Goal: Check status: Check status

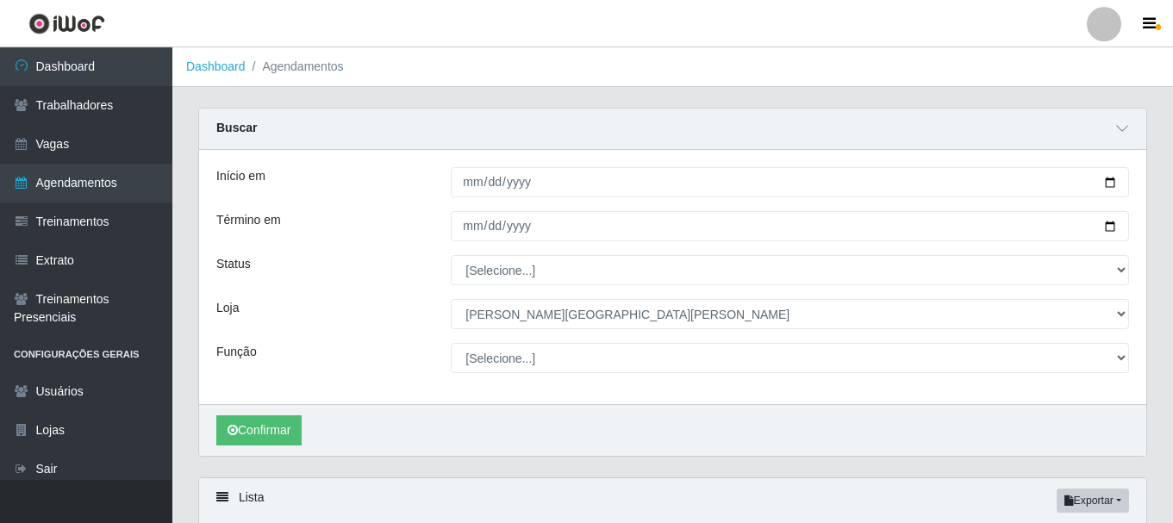
select select "524"
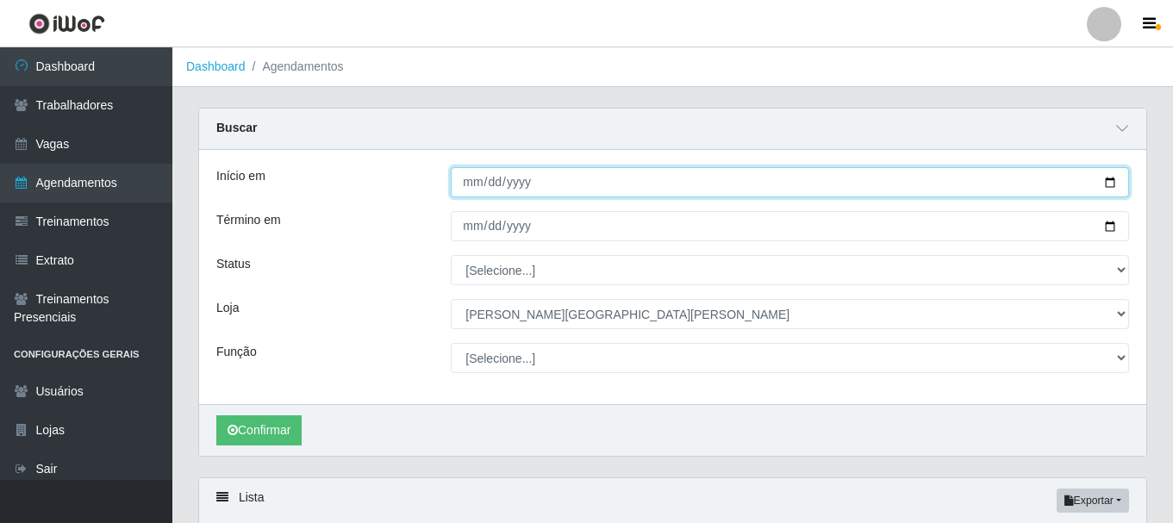
click at [1111, 184] on input "2025-09-19" at bounding box center [790, 182] width 678 height 30
type input "[DATE]"
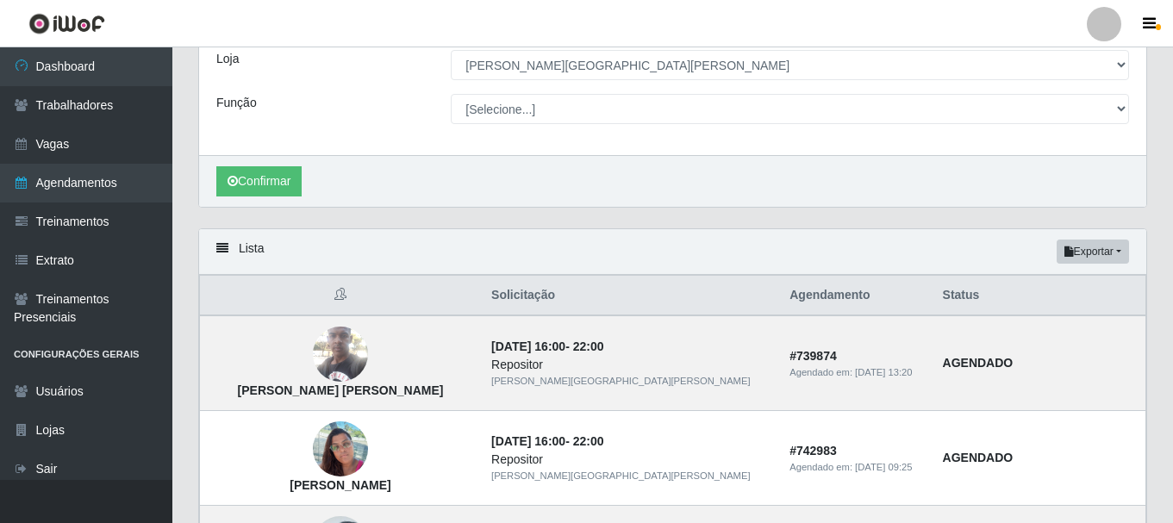
scroll to position [86, 0]
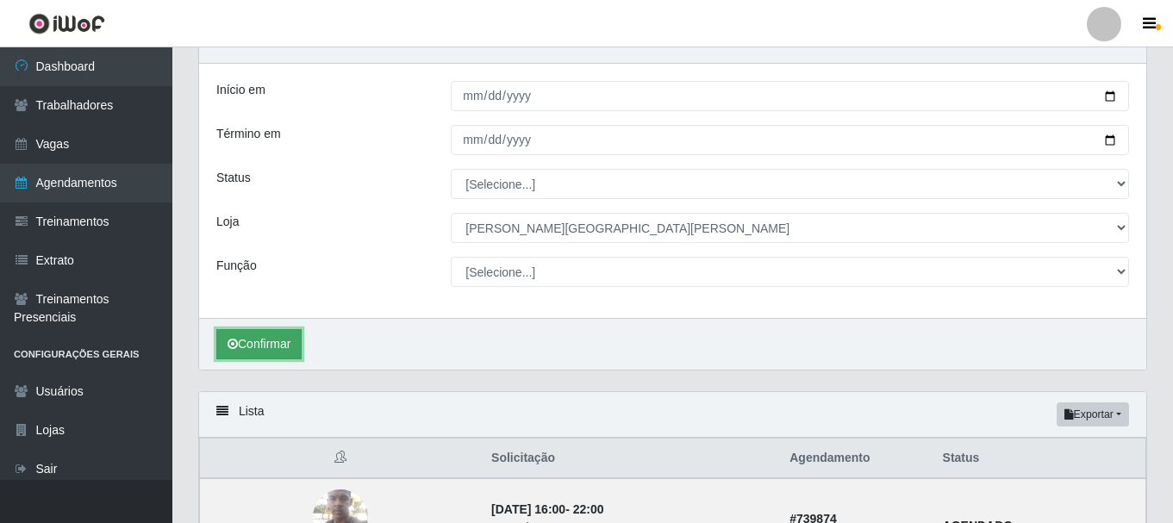
click at [277, 351] on button "Confirmar" at bounding box center [258, 344] width 85 height 30
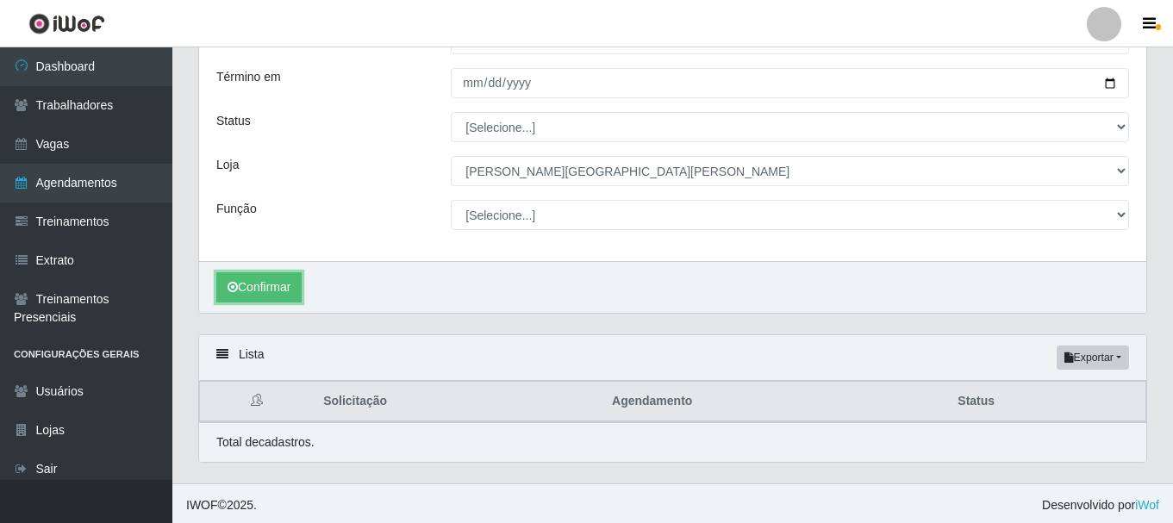
scroll to position [147, 0]
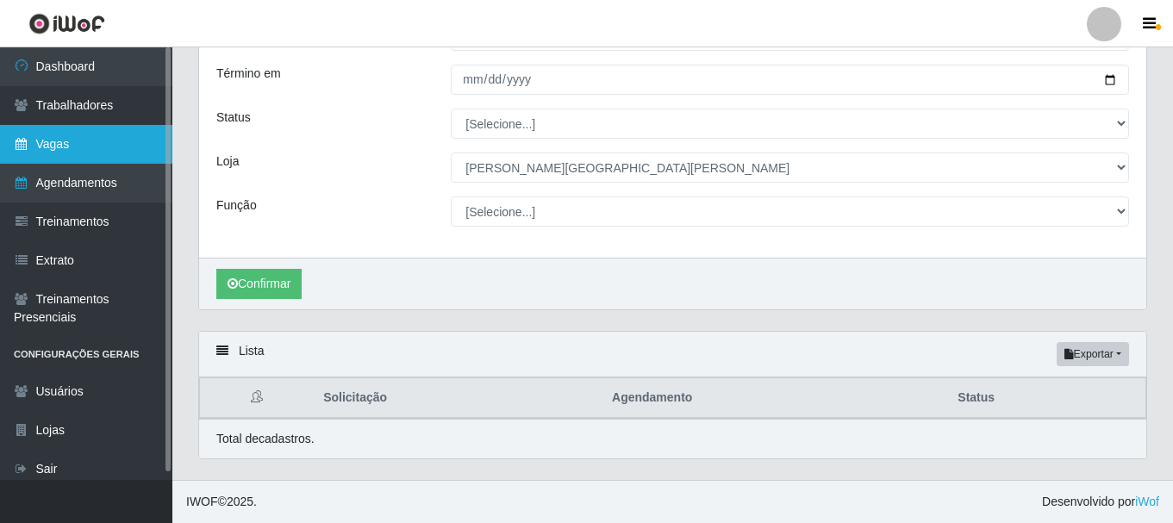
click at [68, 153] on link "Vagas" at bounding box center [86, 144] width 172 height 39
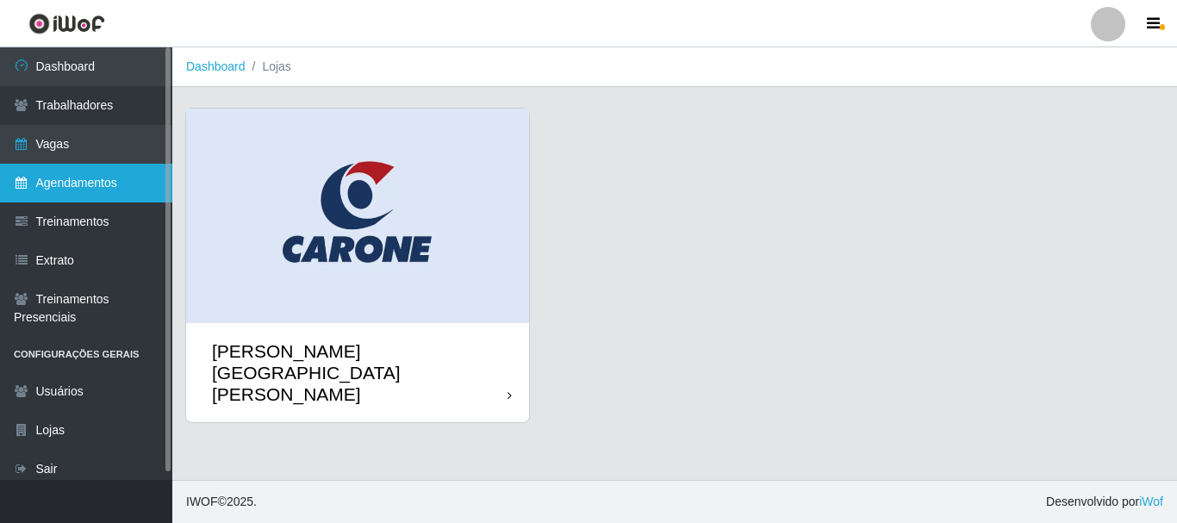
click at [68, 184] on link "Agendamentos" at bounding box center [86, 183] width 172 height 39
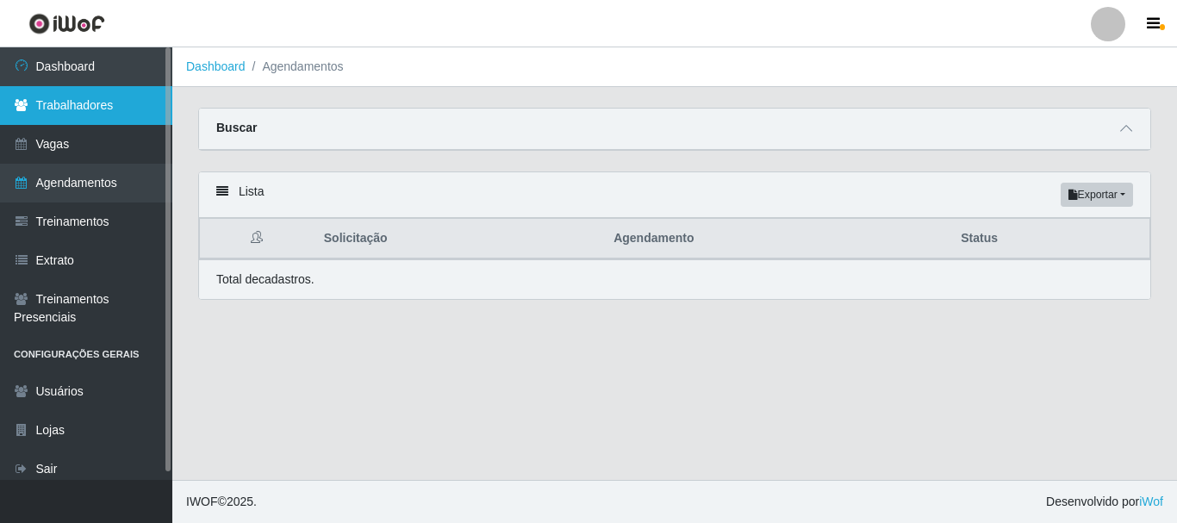
click at [77, 115] on link "Trabalhadores" at bounding box center [86, 105] width 172 height 39
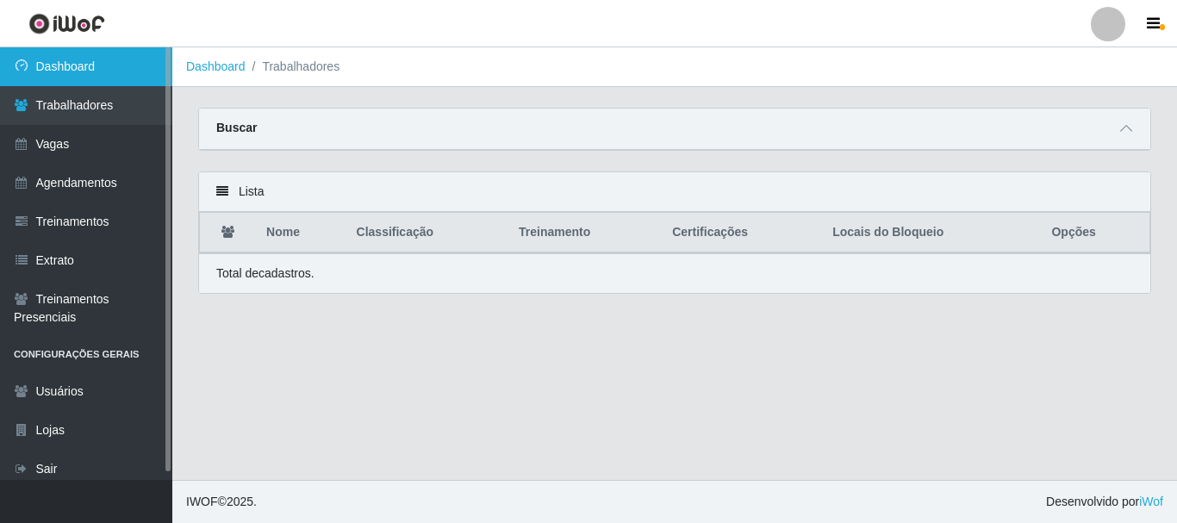
click at [95, 71] on link "Dashboard" at bounding box center [86, 66] width 172 height 39
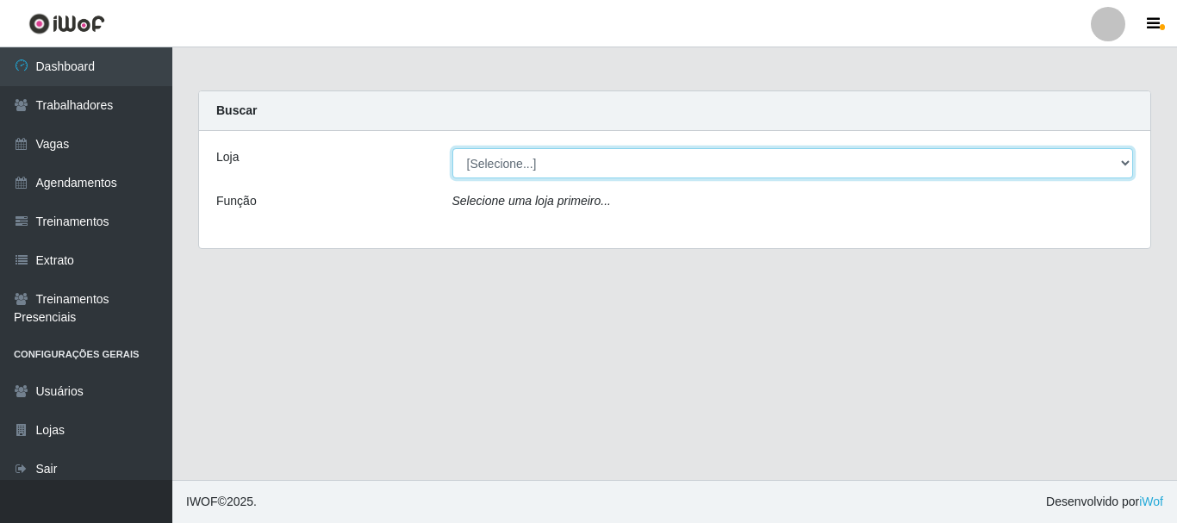
click at [528, 165] on select "[Selecione...] Carone - Jardim da Penha" at bounding box center [793, 163] width 682 height 30
select select "524"
click at [452, 148] on select "[Selecione...] Carone - Jardim da Penha" at bounding box center [793, 163] width 682 height 30
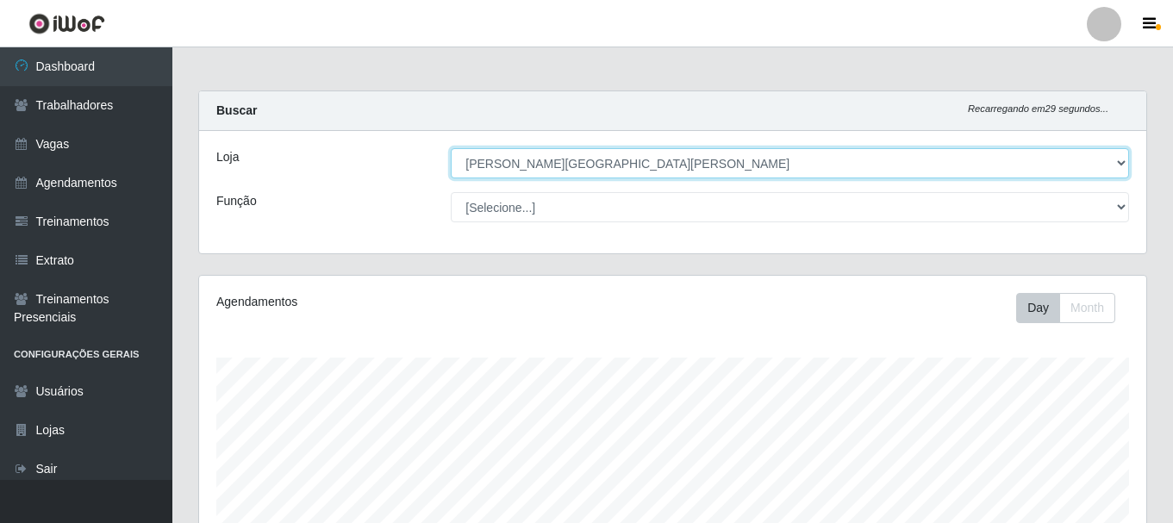
scroll to position [358, 947]
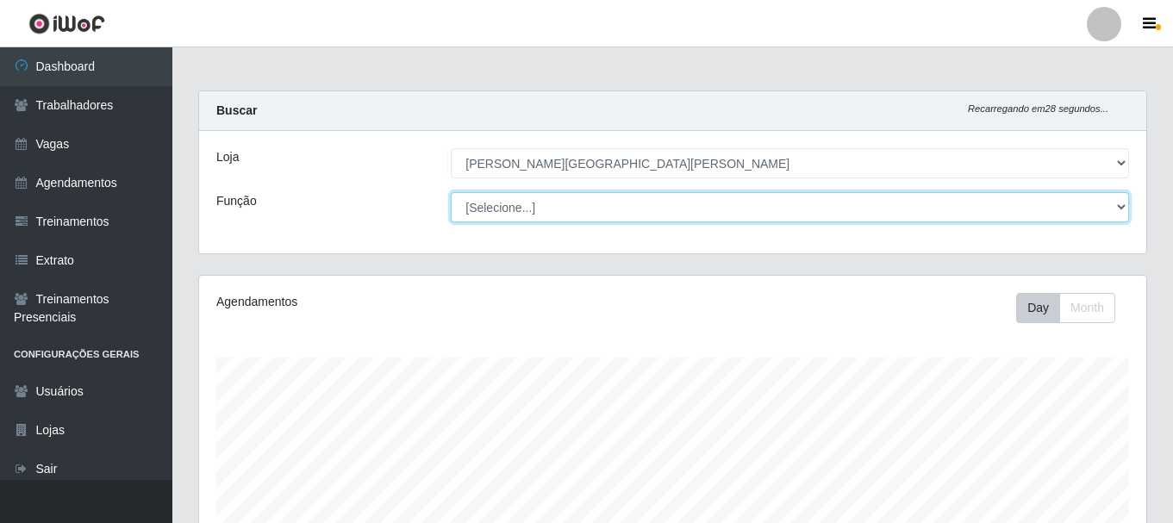
click at [503, 214] on select "[Selecione...] Embalador Embalador + Embalador ++ Repositor Repositor + Reposit…" at bounding box center [790, 207] width 678 height 30
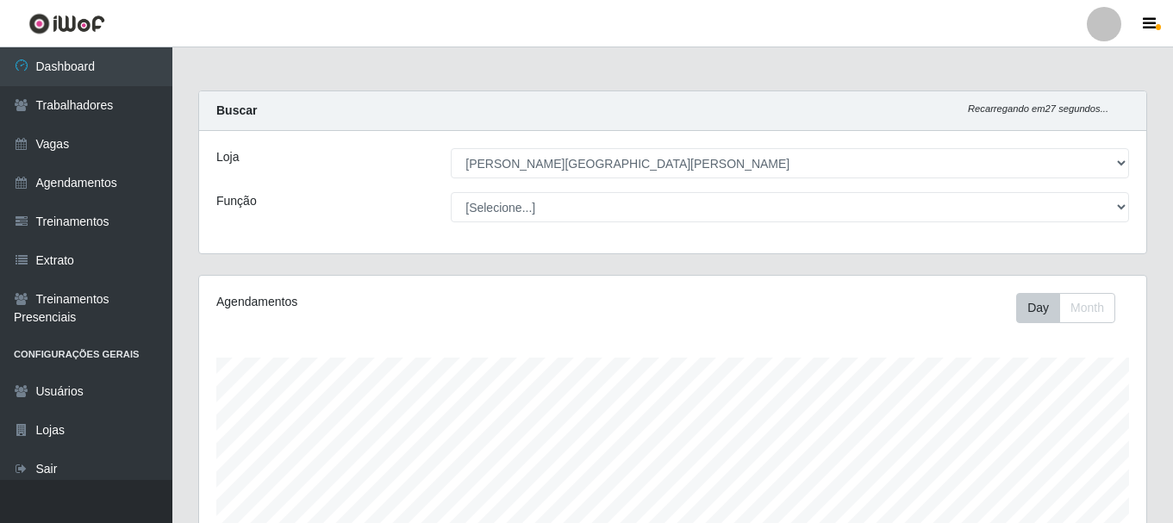
click at [386, 244] on div "Loja [Selecione...] Carone - Jardim da Penha Função [Selecione...] Embalador Em…" at bounding box center [672, 192] width 947 height 122
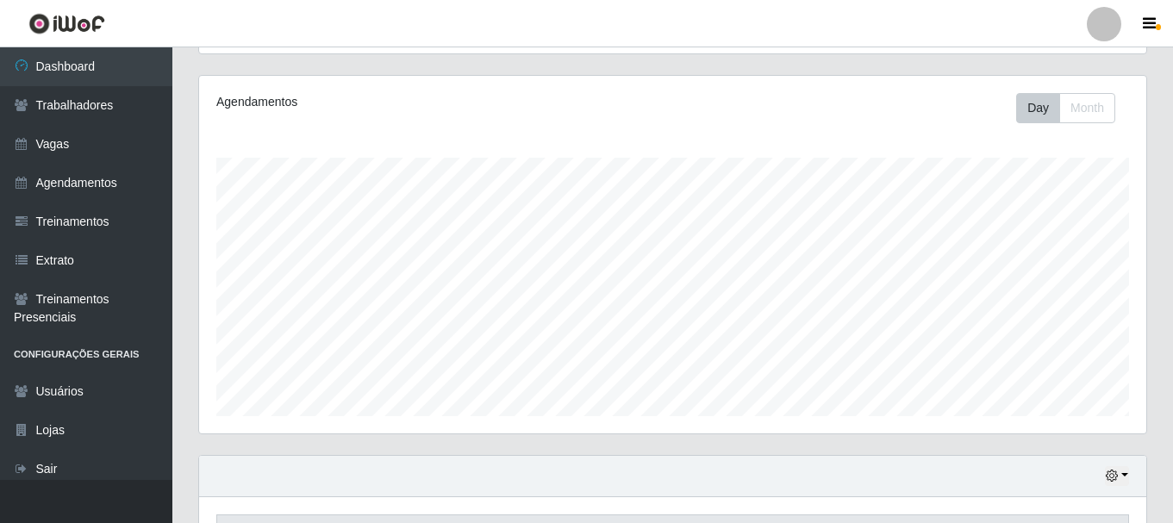
scroll to position [56, 0]
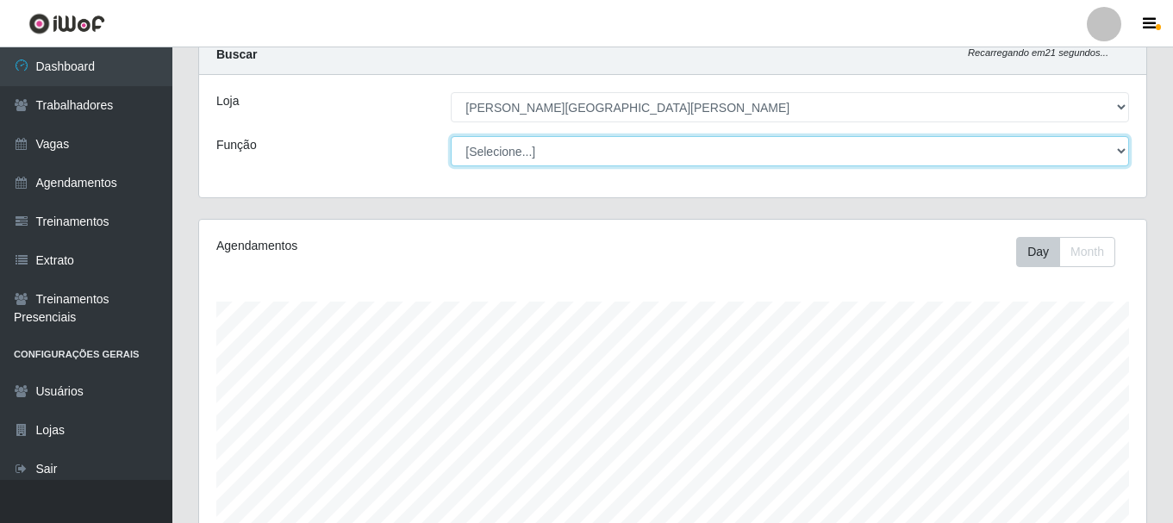
click at [538, 153] on select "[Selecione...] Embalador Embalador + Embalador ++ Repositor Repositor + Reposit…" at bounding box center [790, 151] width 678 height 30
click at [451, 136] on select "[Selecione...] Embalador Embalador + Embalador ++ Repositor Repositor + Reposit…" at bounding box center [790, 151] width 678 height 30
click at [507, 159] on select "[Selecione...] Embalador Embalador + Embalador ++ Repositor Repositor + Reposit…" at bounding box center [790, 151] width 678 height 30
select select "1"
click at [451, 136] on select "[Selecione...] Embalador Embalador + Embalador ++ Repositor Repositor + Reposit…" at bounding box center [790, 151] width 678 height 30
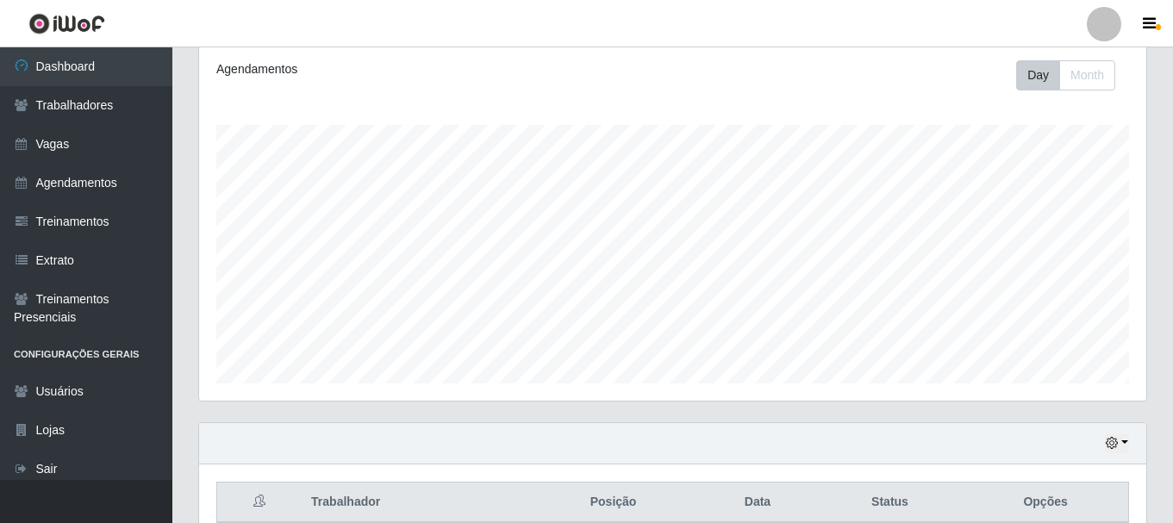
scroll to position [142, 0]
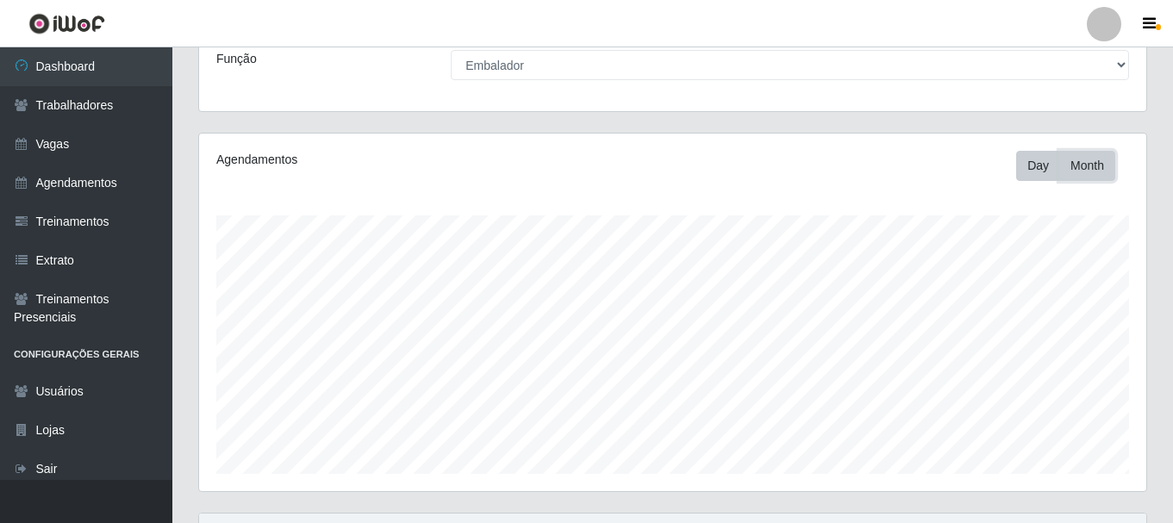
click at [1092, 172] on button "Month" at bounding box center [1087, 166] width 56 height 30
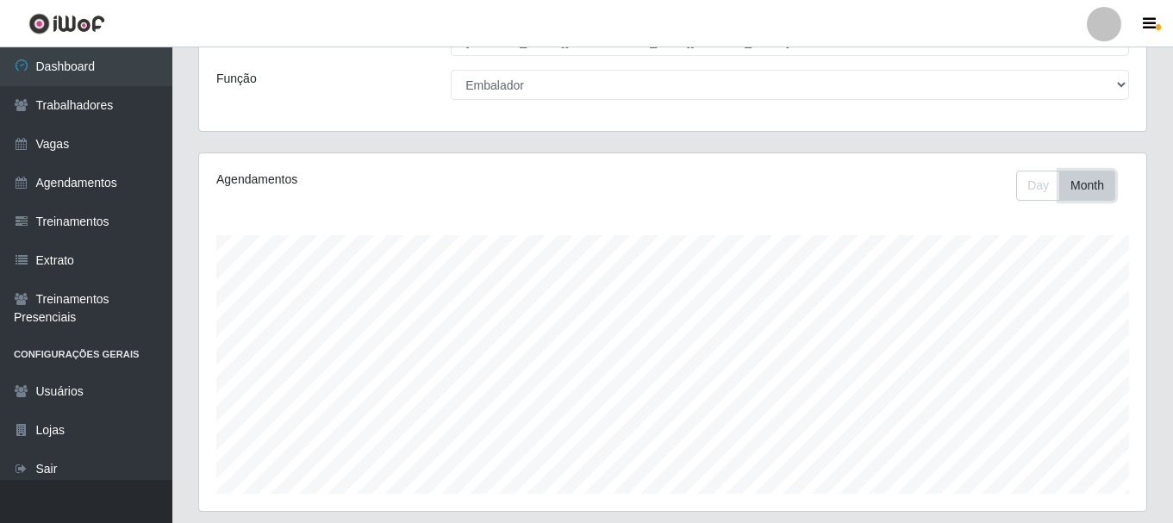
scroll to position [314, 0]
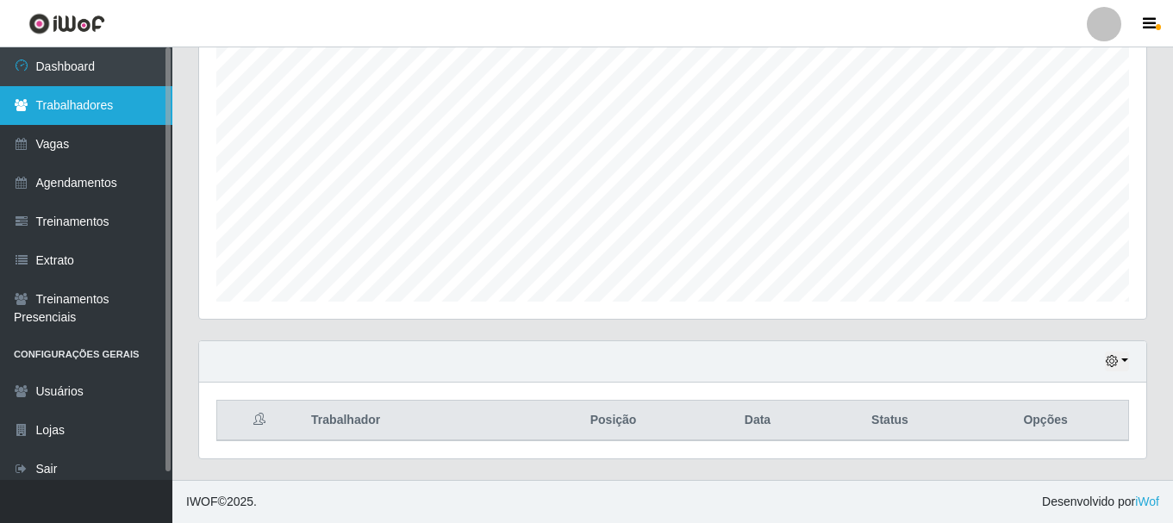
click at [83, 113] on link "Trabalhadores" at bounding box center [86, 105] width 172 height 39
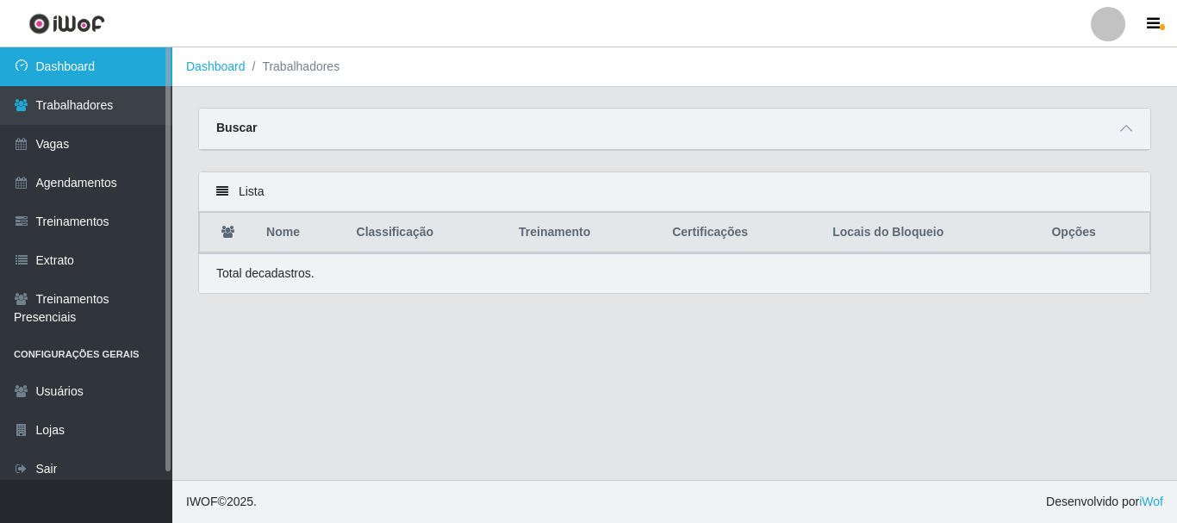
click at [82, 78] on link "Dashboard" at bounding box center [86, 66] width 172 height 39
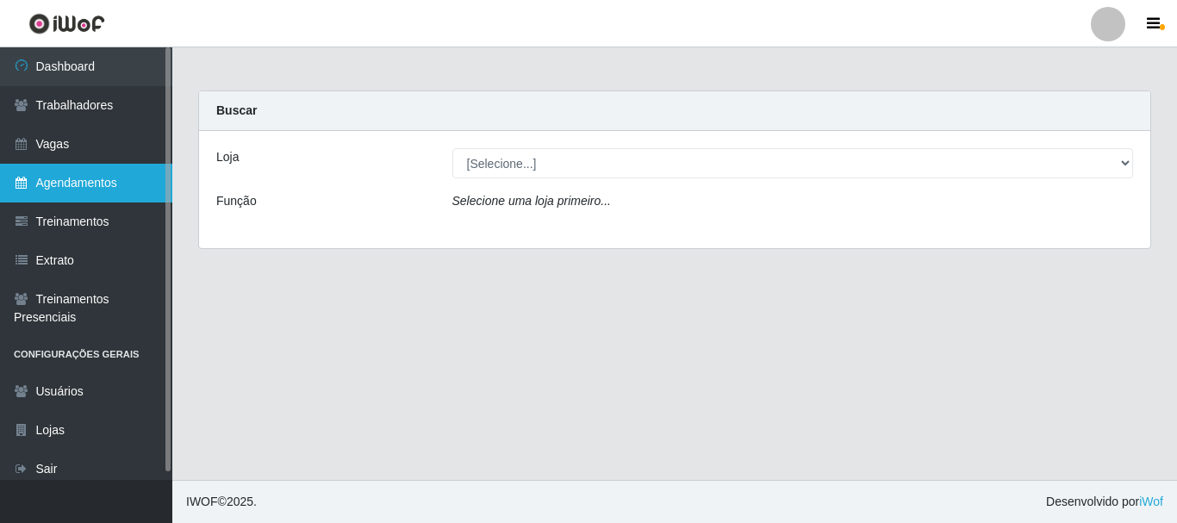
click at [88, 174] on link "Agendamentos" at bounding box center [86, 183] width 172 height 39
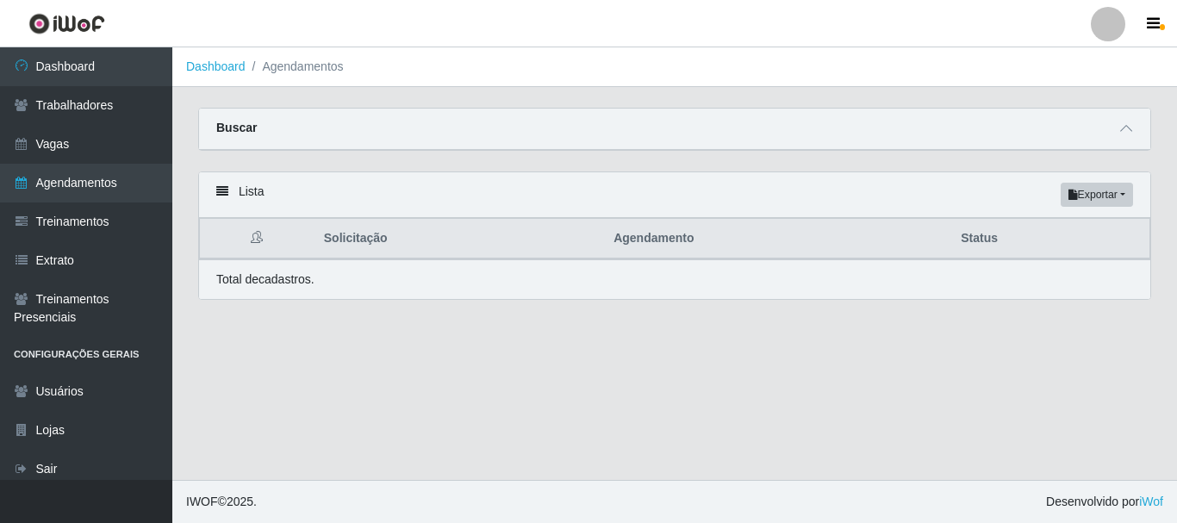
click at [1123, 140] on div "Buscar" at bounding box center [674, 129] width 951 height 41
click at [1123, 128] on icon at bounding box center [1126, 128] width 12 height 12
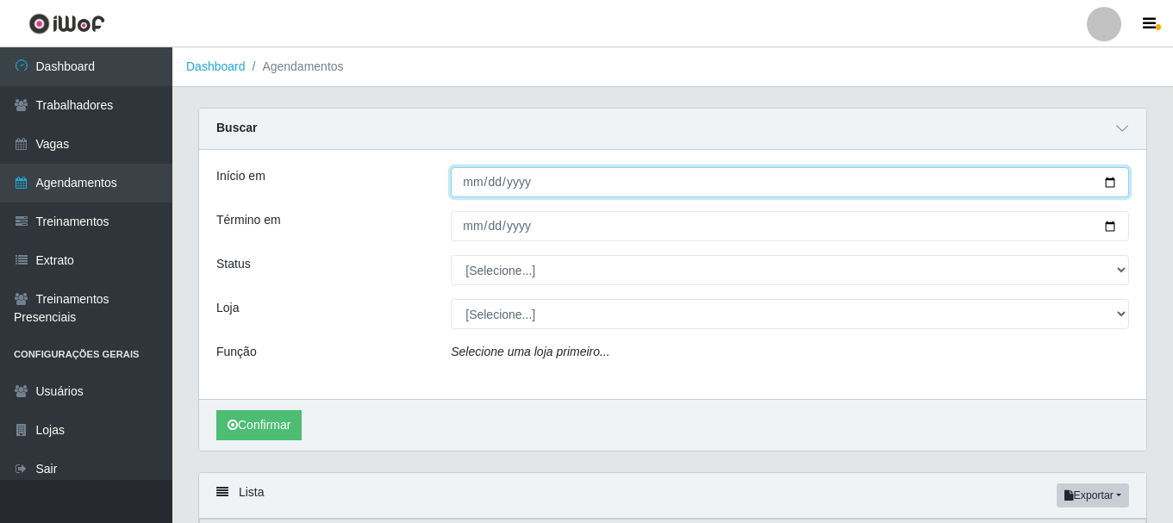
click at [1107, 184] on input "Início em" at bounding box center [790, 182] width 678 height 30
type input "[DATE]"
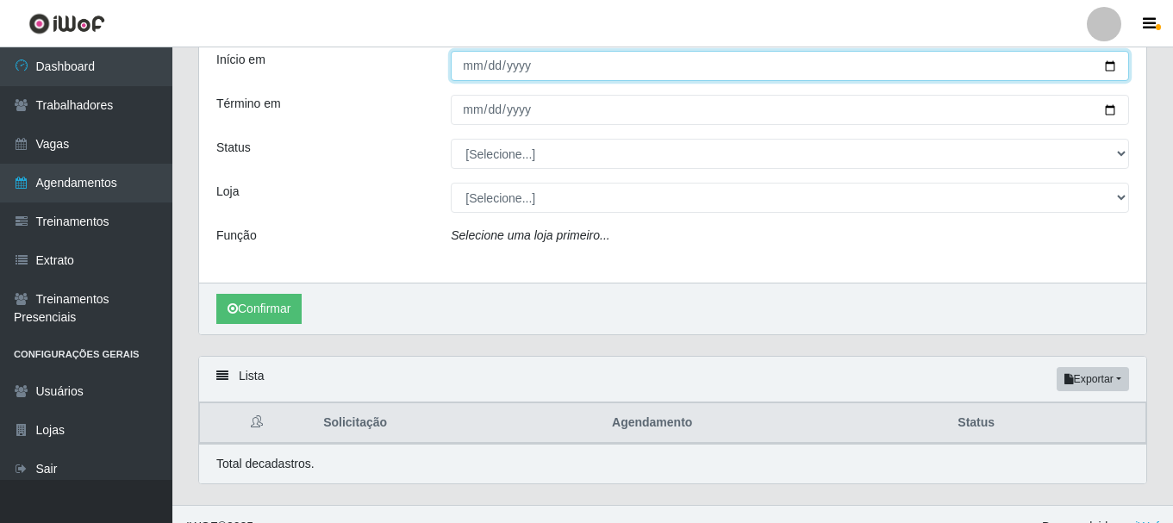
scroll to position [142, 0]
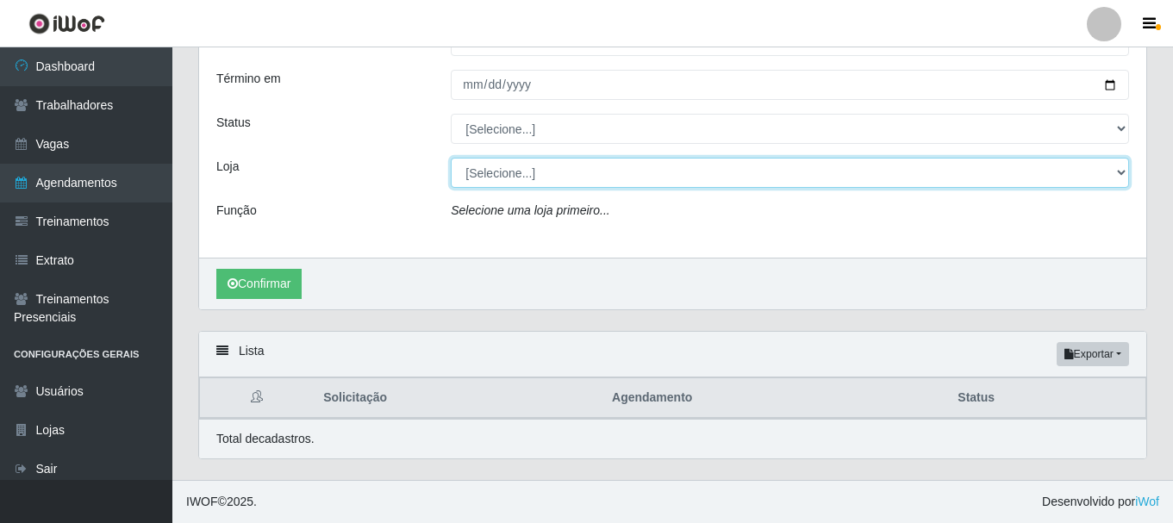
click at [552, 172] on select "[Selecione...] Carone - Jardim da Penha" at bounding box center [790, 173] width 678 height 30
select select "524"
click at [451, 158] on select "[Selecione...] Carone - Jardim da Penha" at bounding box center [790, 173] width 678 height 30
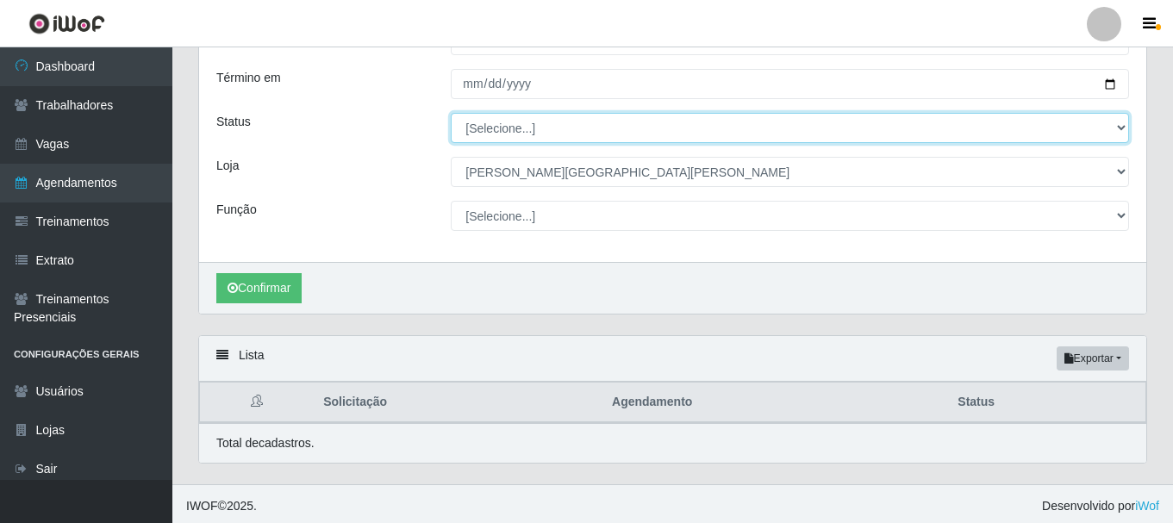
click at [548, 116] on select "[Selecione...] AGENDADO AGUARDANDO LIBERAR EM ANDAMENTO EM REVISÃO FINALIZADO C…" at bounding box center [790, 128] width 678 height 30
click at [451, 114] on select "[Selecione...] AGENDADO AGUARDANDO LIBERAR EM ANDAMENTO EM REVISÃO FINALIZADO C…" at bounding box center [790, 128] width 678 height 30
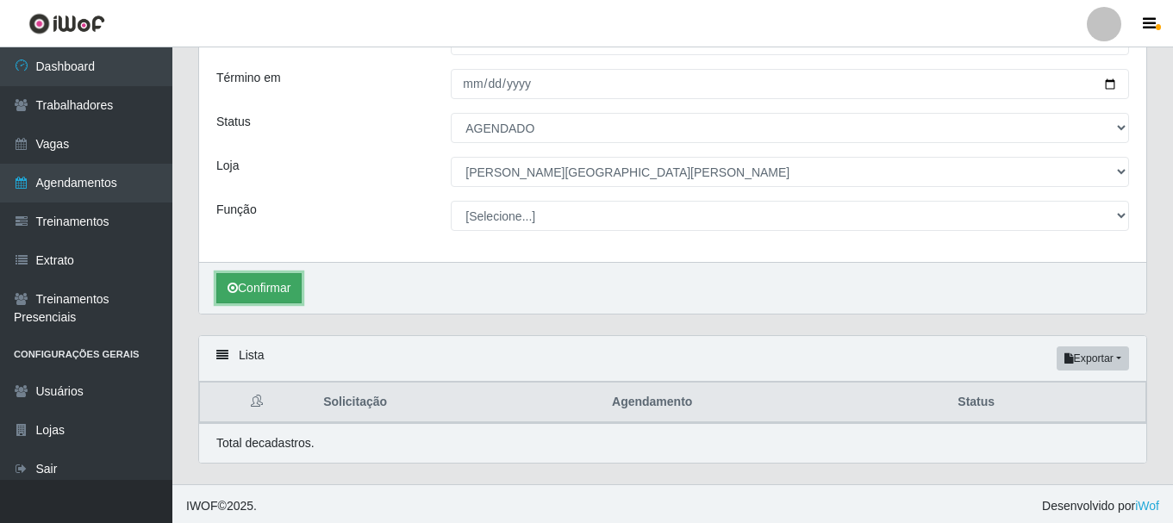
click at [240, 289] on button "Confirmar" at bounding box center [258, 288] width 85 height 30
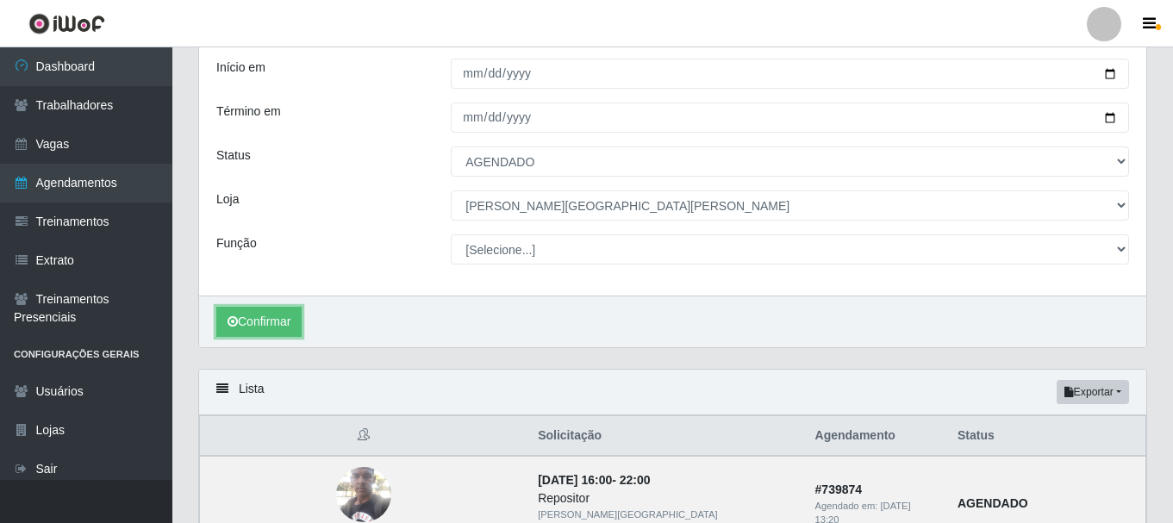
scroll to position [117, 0]
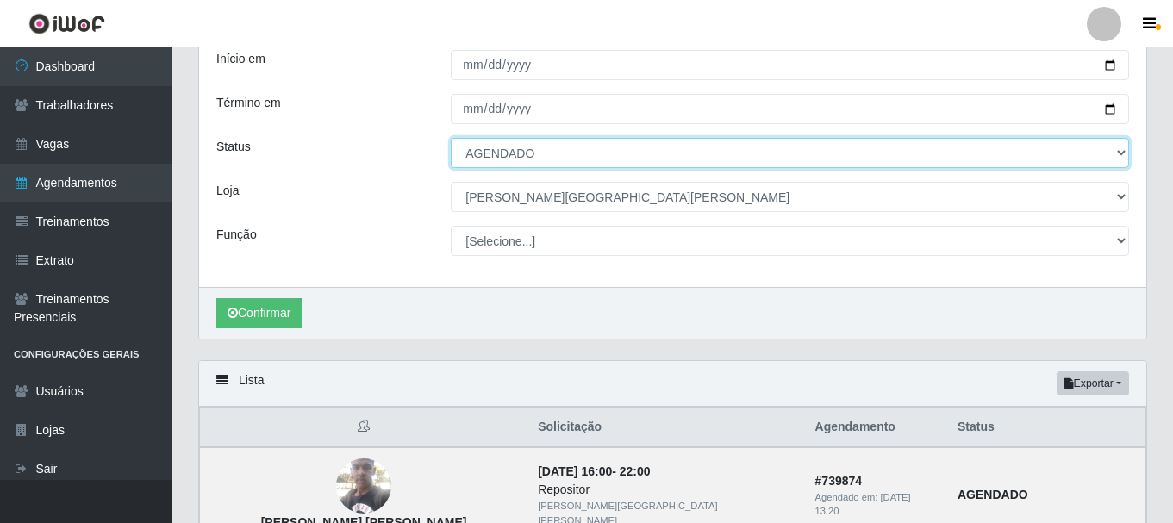
click at [544, 150] on select "[Selecione...] AGENDADO AGUARDANDO LIBERAR EM ANDAMENTO EM REVISÃO FINALIZADO C…" at bounding box center [790, 153] width 678 height 30
select select "[Selecione...]"
click at [451, 139] on select "[Selecione...] AGENDADO AGUARDANDO LIBERAR EM ANDAMENTO EM REVISÃO FINALIZADO C…" at bounding box center [790, 153] width 678 height 30
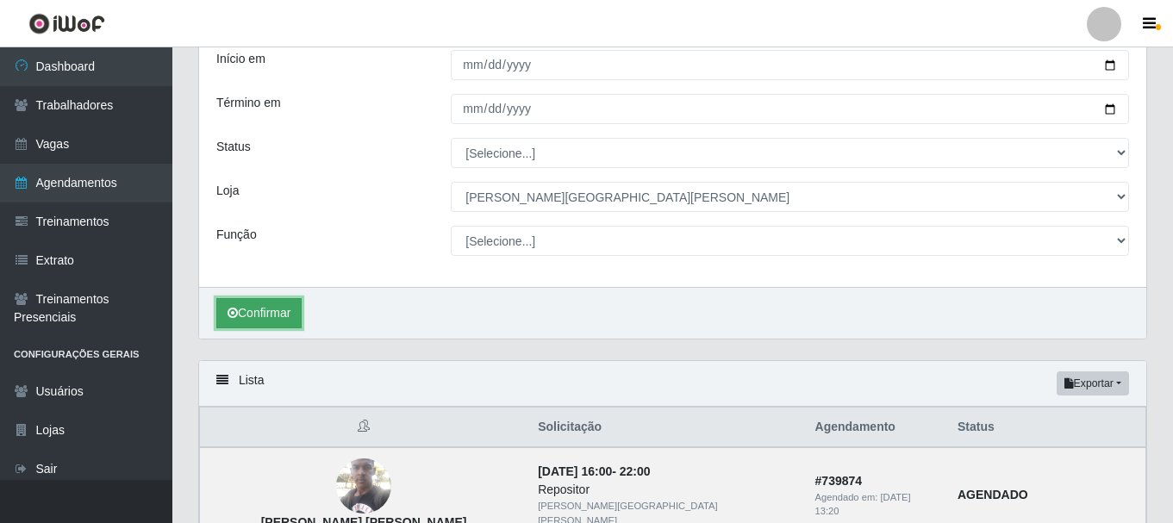
click at [296, 313] on button "Confirmar" at bounding box center [258, 313] width 85 height 30
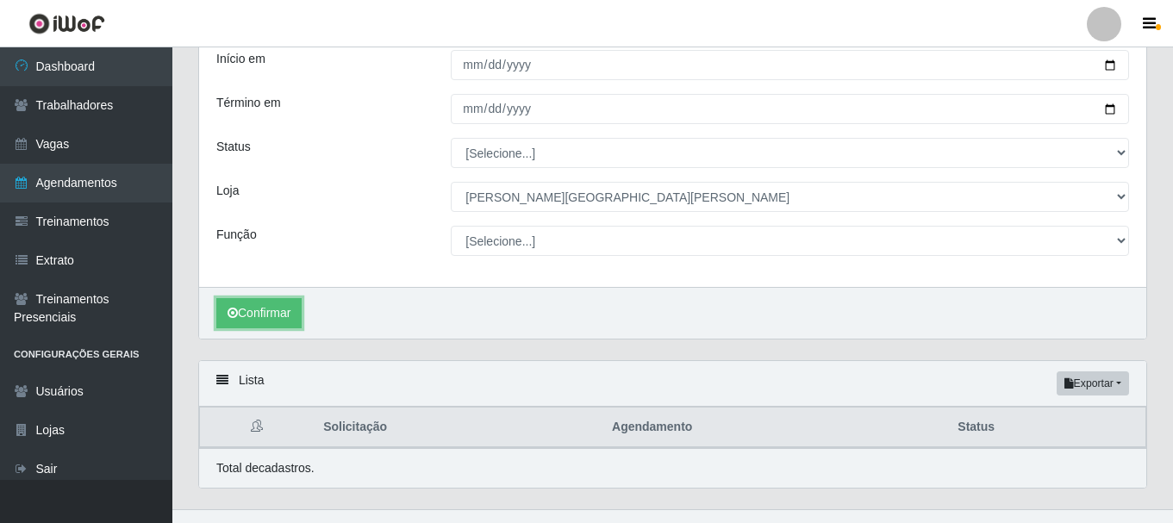
scroll to position [147, 0]
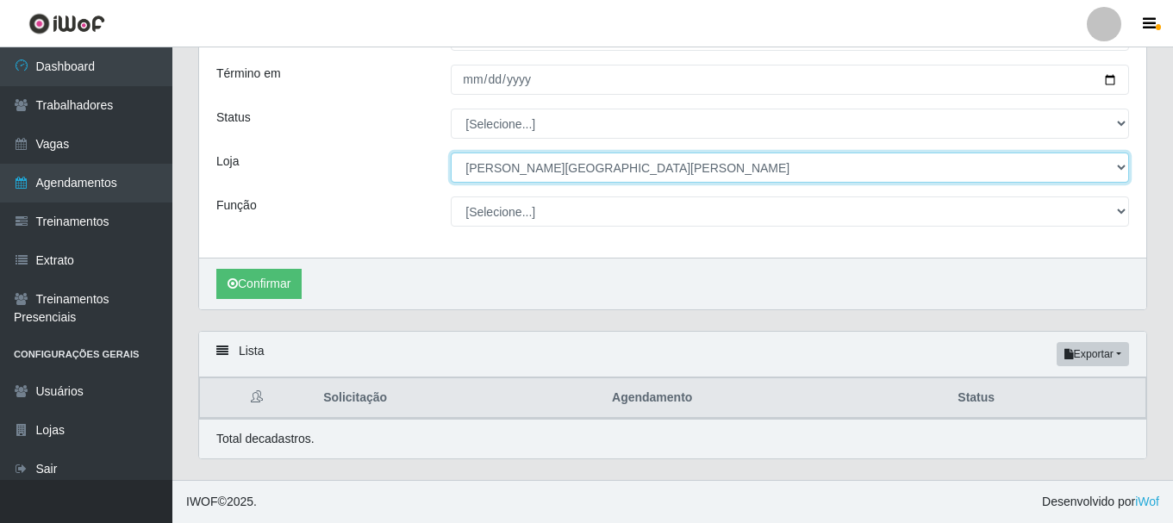
click at [550, 169] on select "[Selecione...] Carone - Jardim da Penha" at bounding box center [790, 167] width 678 height 30
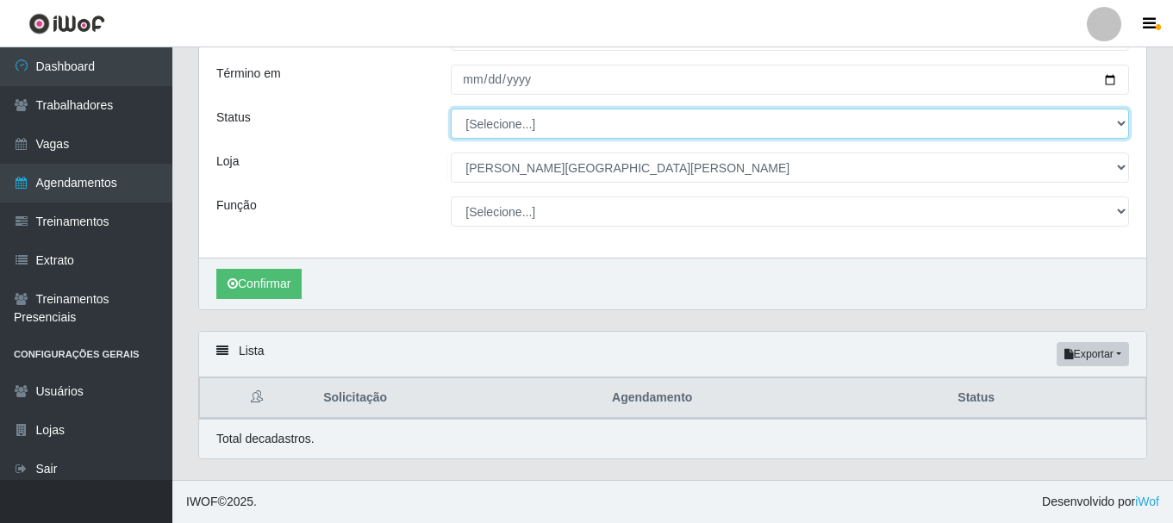
click at [532, 128] on select "[Selecione...] AGENDADO AGUARDANDO LIBERAR EM ANDAMENTO EM REVISÃO FINALIZADO C…" at bounding box center [790, 124] width 678 height 30
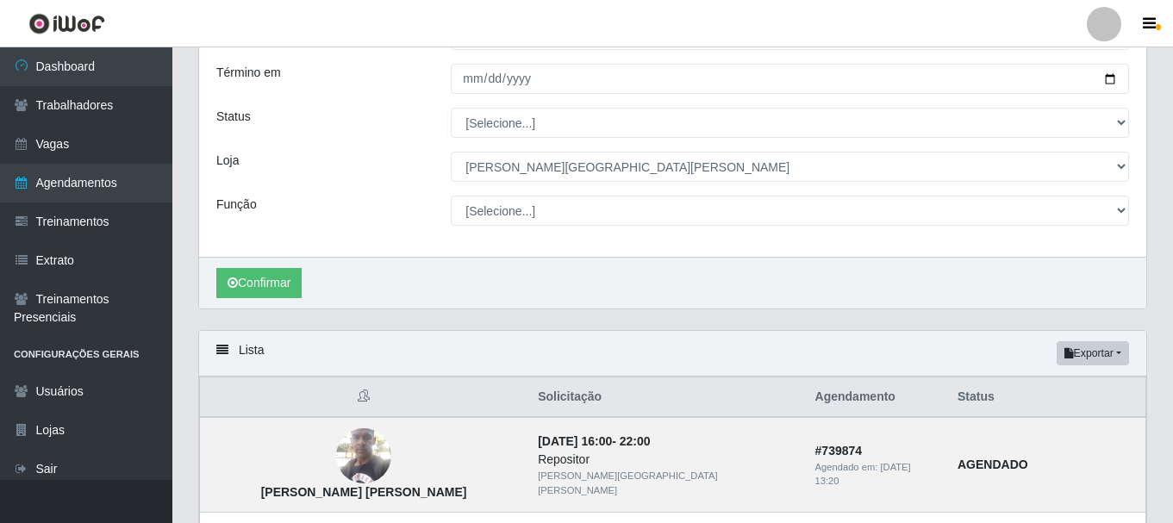
click at [392, 209] on div "Função" at bounding box center [320, 211] width 234 height 30
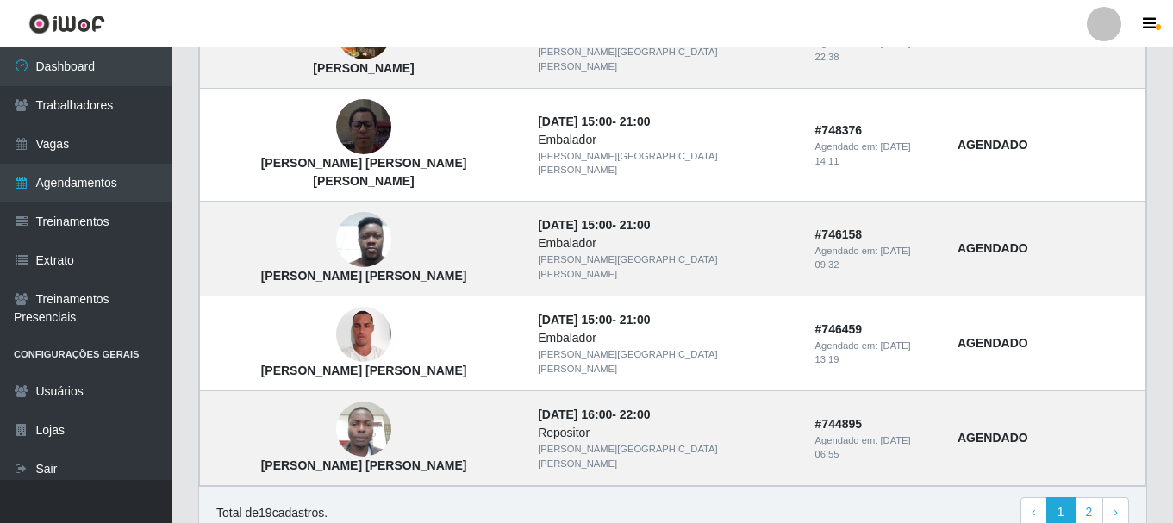
scroll to position [1582, 0]
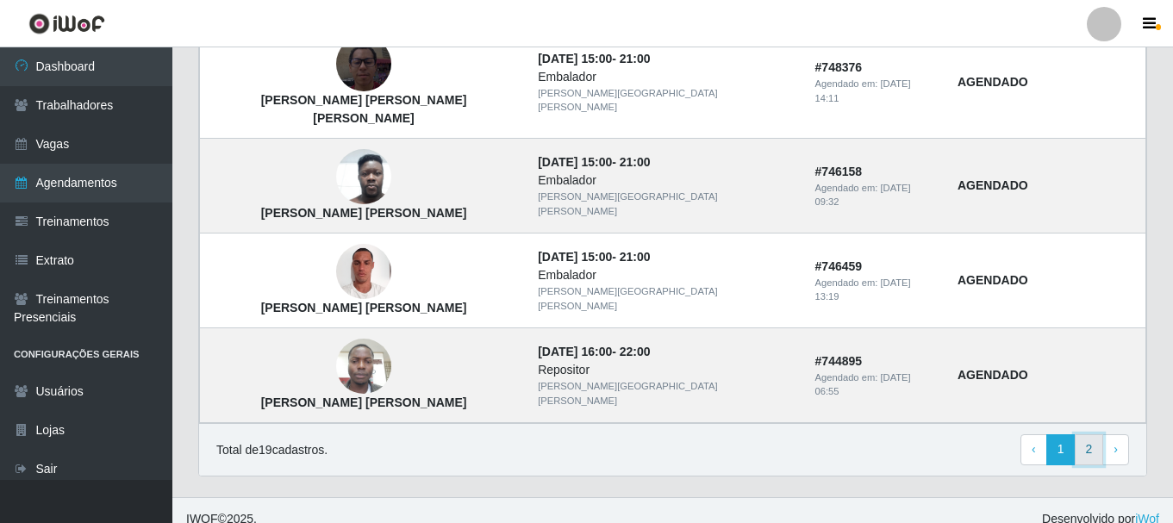
click at [1086, 435] on link "2" at bounding box center [1088, 449] width 29 height 31
click at [1094, 434] on link "2" at bounding box center [1088, 449] width 29 height 31
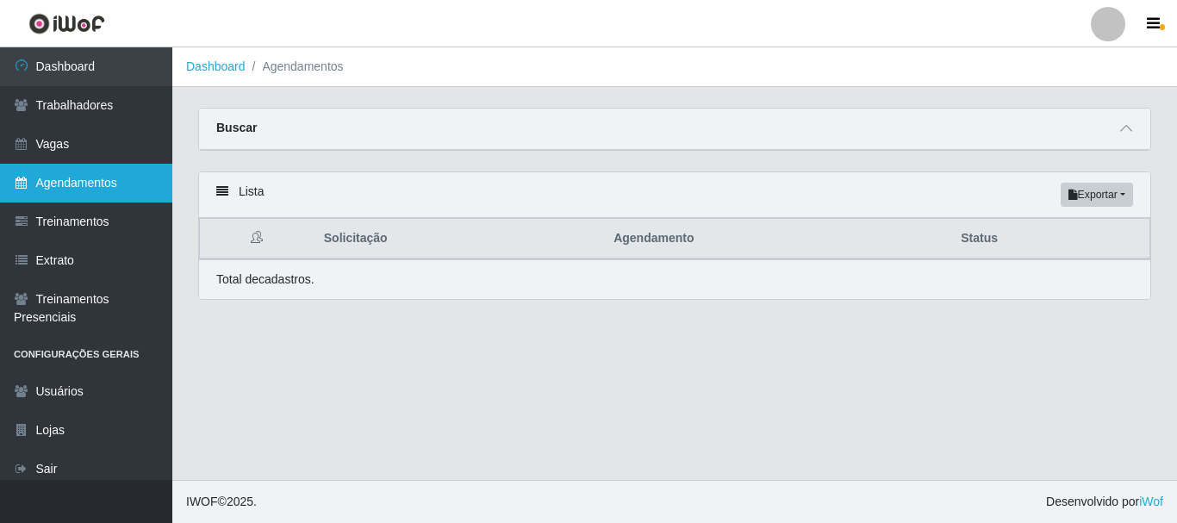
click at [125, 177] on link "Agendamentos" at bounding box center [86, 183] width 172 height 39
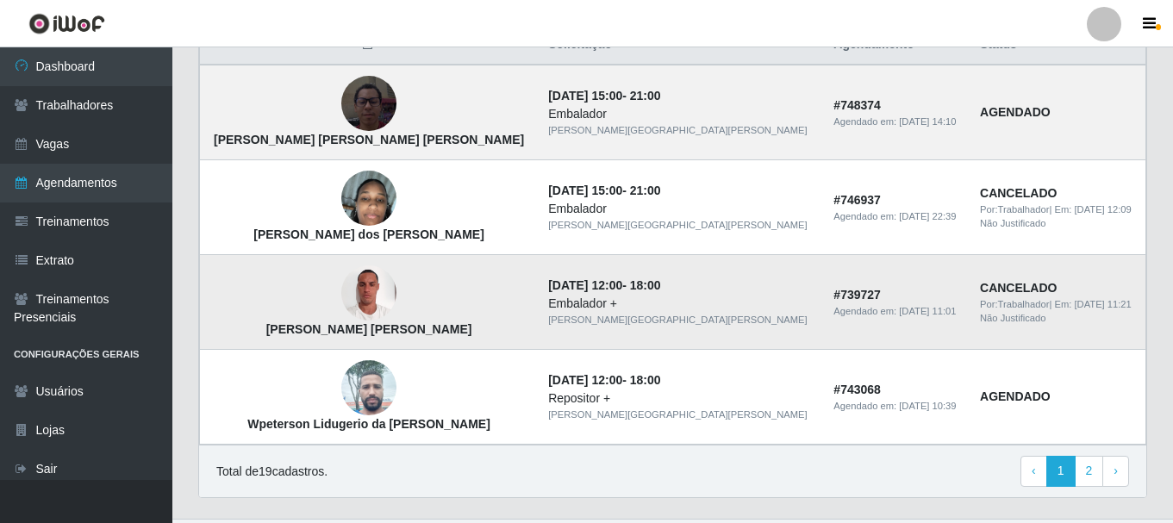
scroll to position [233, 0]
